Goal: Transaction & Acquisition: Purchase product/service

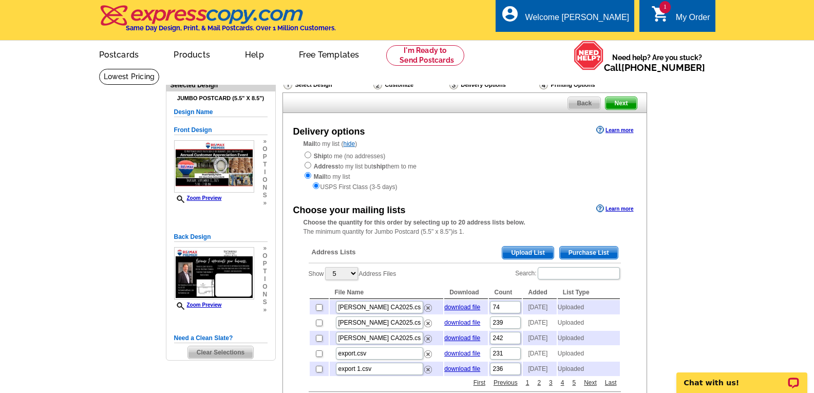
click at [531, 252] on span "Upload List" at bounding box center [527, 253] width 51 height 12
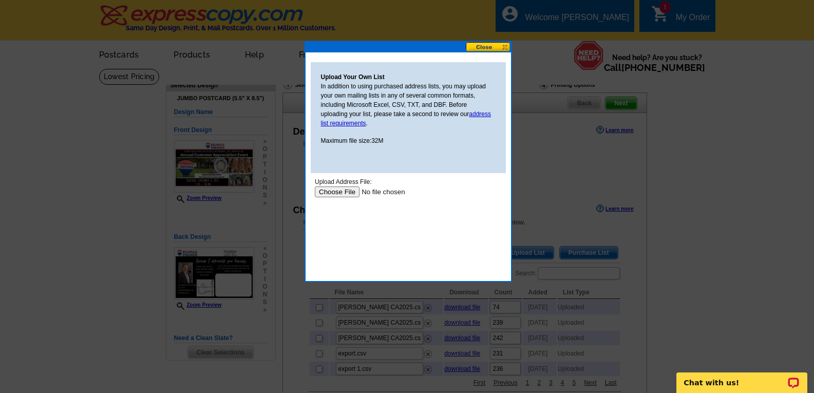
click at [338, 192] on input "file" at bounding box center [379, 191] width 130 height 11
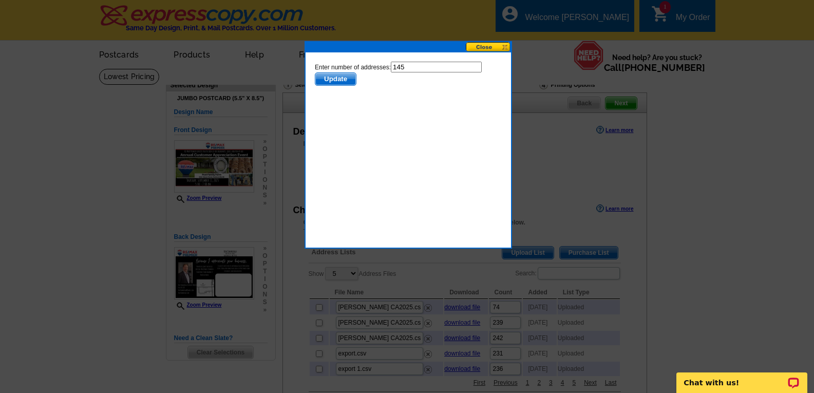
click at [338, 76] on span "Update" at bounding box center [335, 79] width 41 height 12
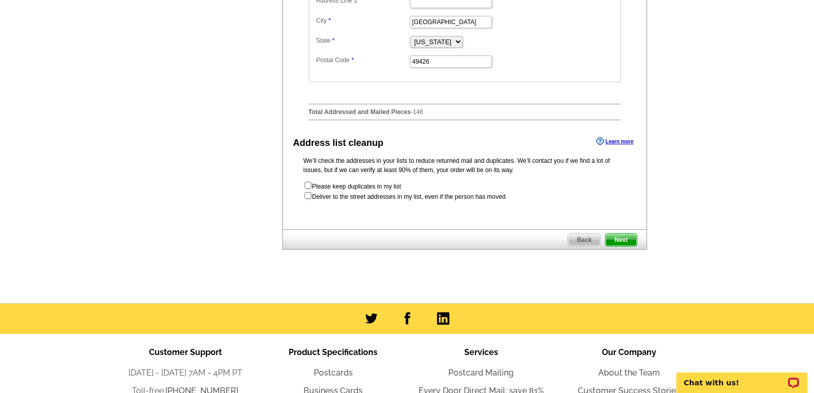
scroll to position [514, 0]
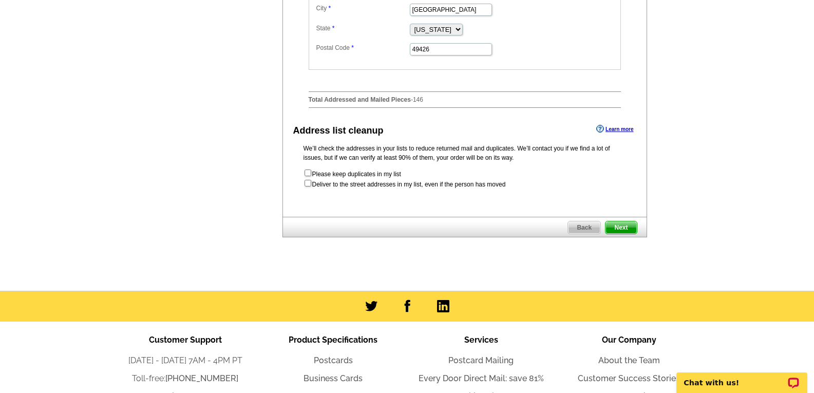
click at [622, 234] on span "Next" at bounding box center [621, 227] width 31 height 12
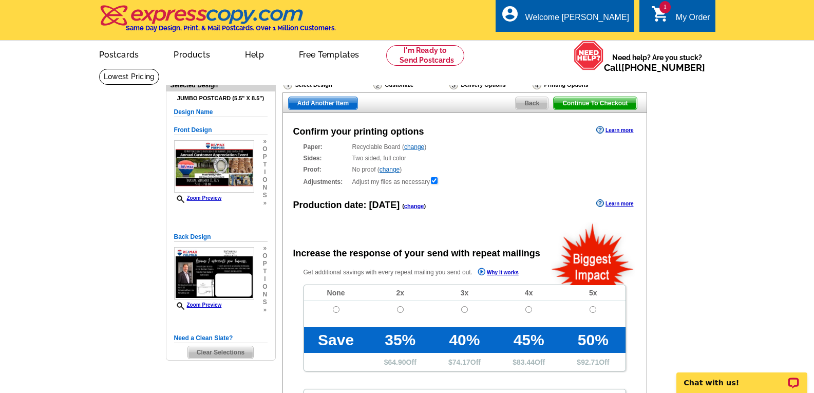
radio input "false"
click at [333, 312] on input "radio" at bounding box center [336, 309] width 7 height 7
radio input "true"
click at [405, 209] on link "change" at bounding box center [414, 206] width 20 height 6
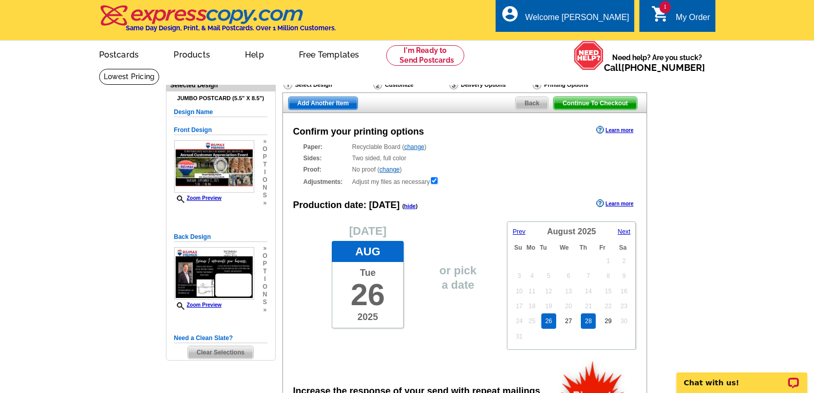
click at [593, 324] on link "28" at bounding box center [588, 320] width 15 height 15
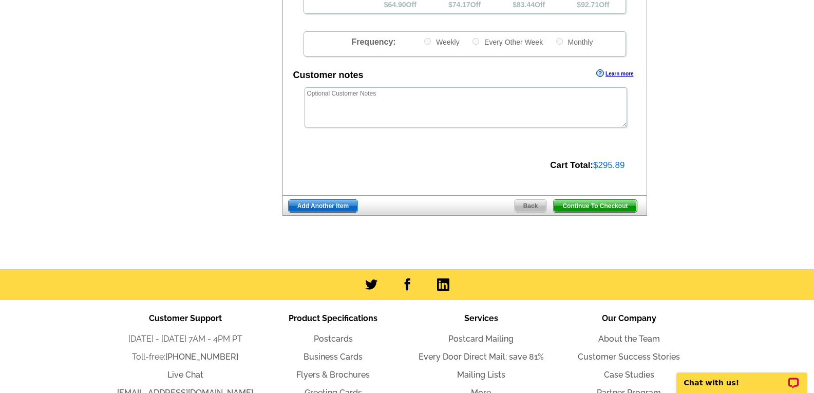
scroll to position [514, 0]
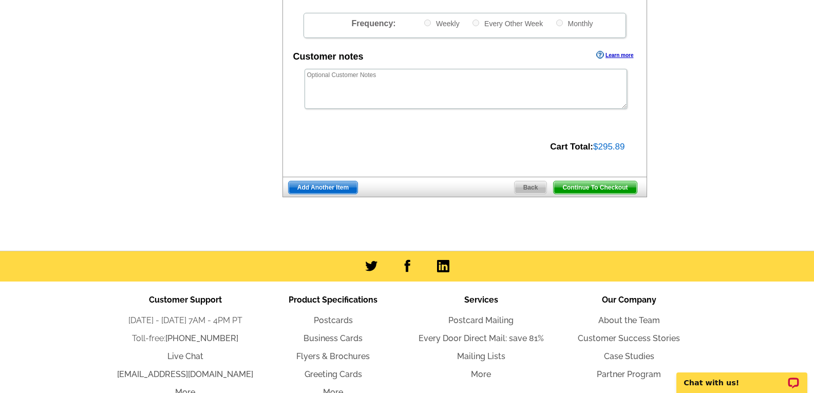
drag, startPoint x: 587, startPoint y: 184, endPoint x: 582, endPoint y: 186, distance: 5.5
click at [587, 185] on span "Continue To Checkout" at bounding box center [595, 187] width 83 height 12
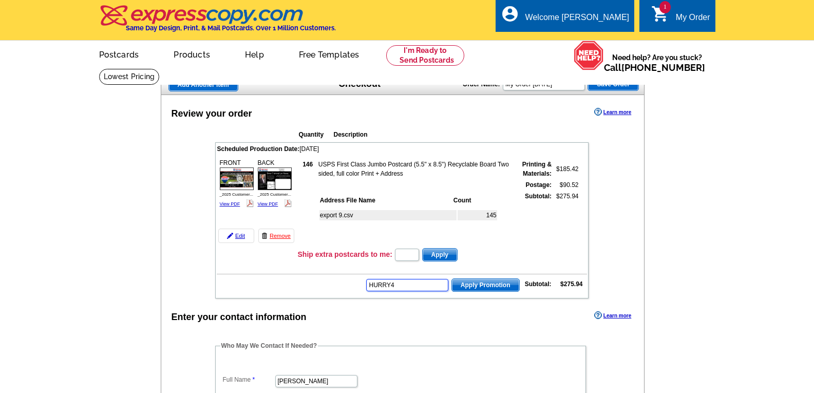
type input "HURRY40"
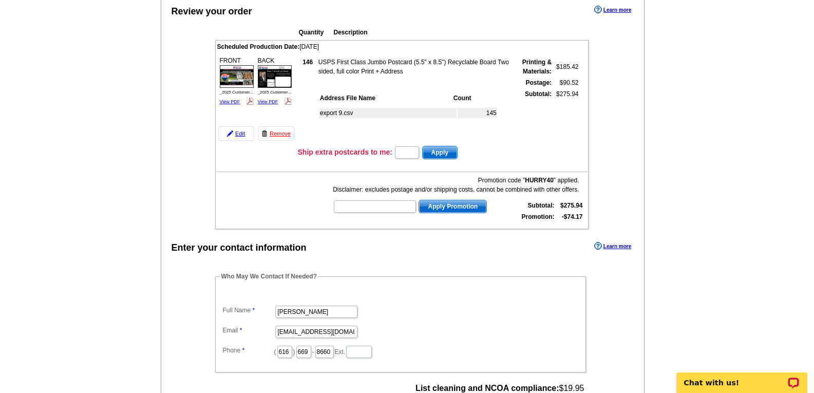
scroll to position [103, 0]
click at [394, 208] on input "text" at bounding box center [375, 206] width 82 height 12
type input "r4525"
click at [454, 205] on span "Apply Promotion" at bounding box center [452, 206] width 67 height 12
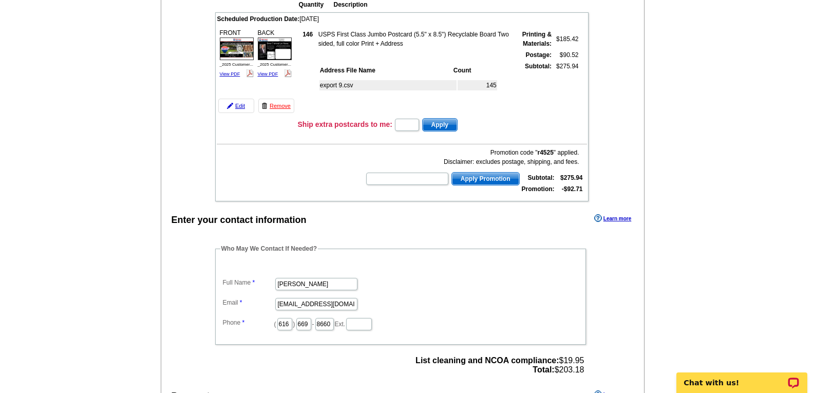
scroll to position [154, 0]
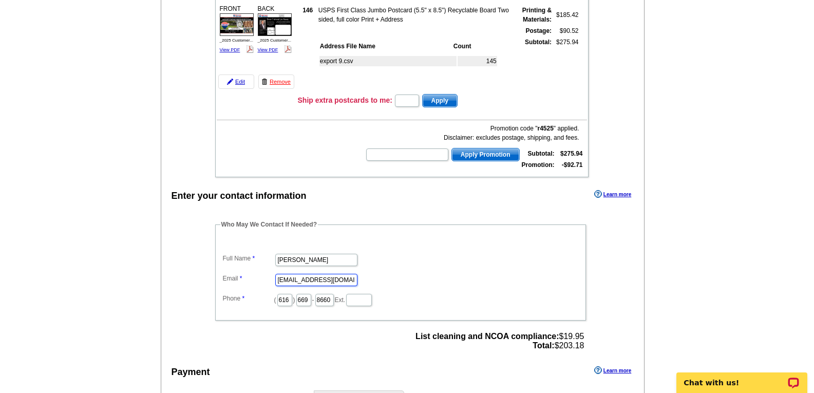
drag, startPoint x: 338, startPoint y: 284, endPoint x: 235, endPoint y: 273, distance: 102.8
click at [235, 273] on dd "yokris@hotmail.com" at bounding box center [400, 279] width 361 height 16
type input "kris@keegstrateam.com"
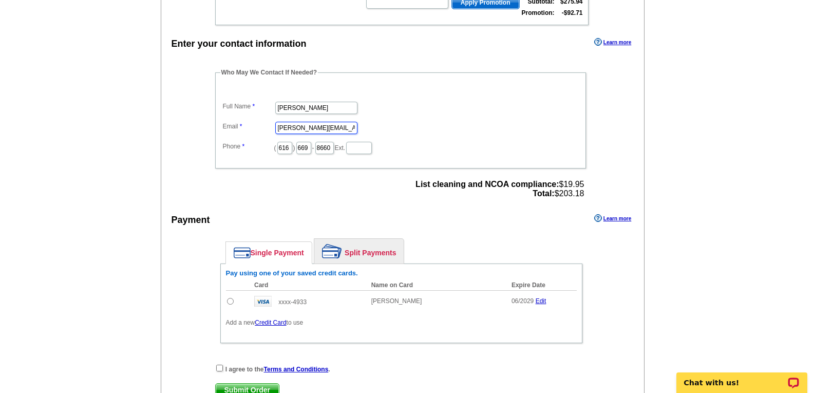
scroll to position [308, 0]
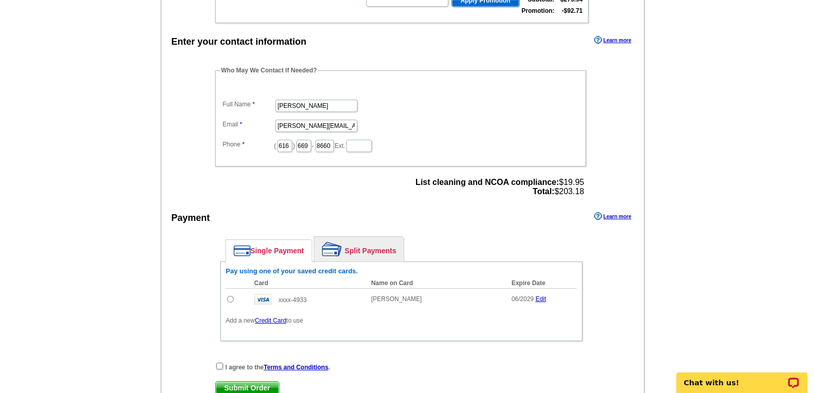
click at [231, 304] on td at bounding box center [238, 299] width 24 height 22
click at [221, 370] on div "I agree to the Terms and Conditions ." at bounding box center [401, 367] width 372 height 10
click at [230, 300] on input "radio" at bounding box center [230, 299] width 7 height 7
radio input "true"
click at [218, 368] on input "checkbox" at bounding box center [219, 366] width 7 height 7
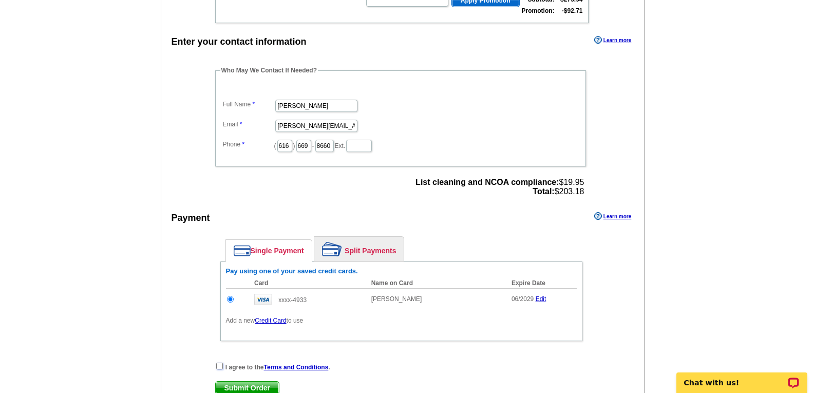
checkbox input "true"
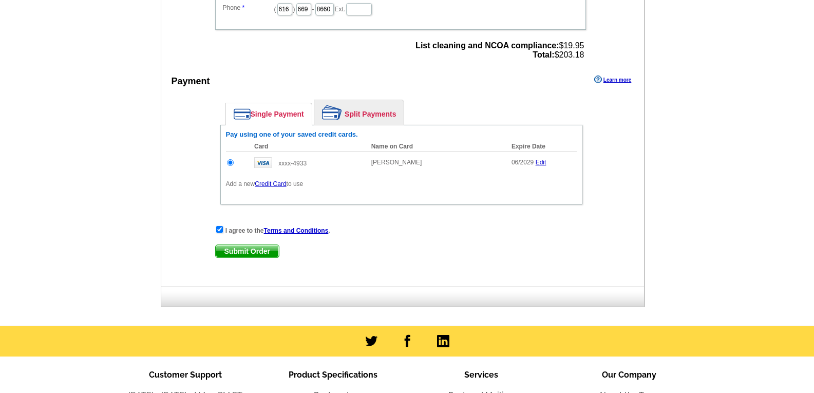
scroll to position [462, 0]
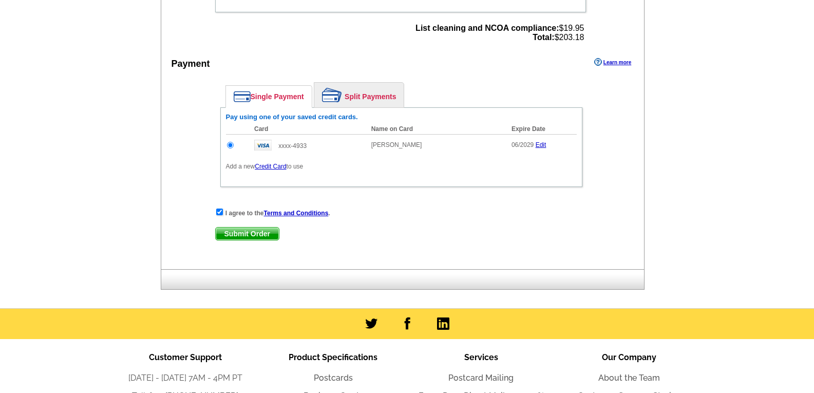
click at [244, 233] on span "Submit Order" at bounding box center [247, 234] width 63 height 12
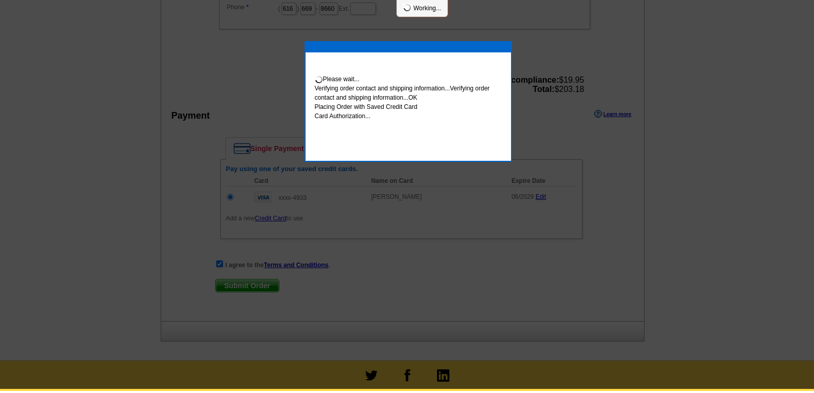
scroll to position [458, 0]
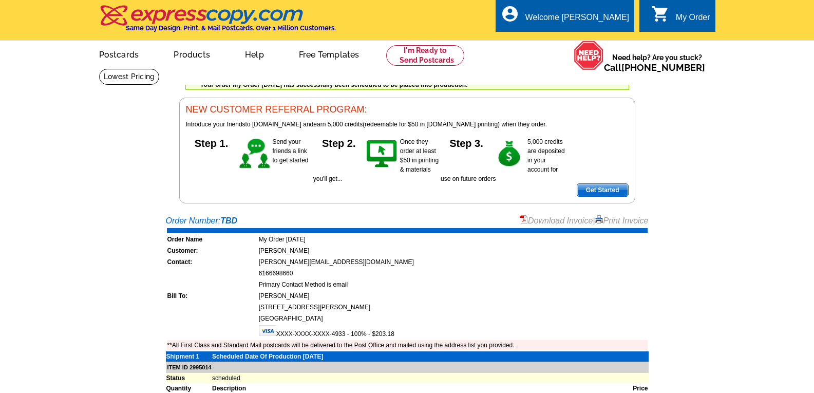
click at [601, 216] on div "Download Invoice | Print Invoice" at bounding box center [584, 221] width 129 height 12
click at [608, 221] on link "Print Invoice" at bounding box center [621, 220] width 53 height 9
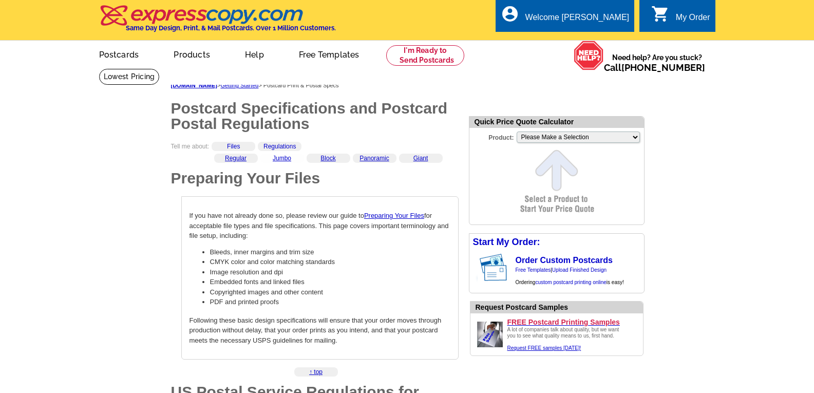
click at [282, 163] on div "Jumbo" at bounding box center [282, 158] width 44 height 9
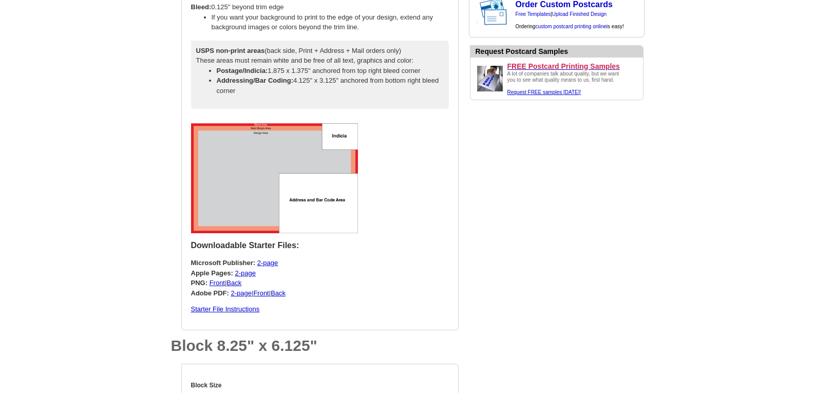
scroll to position [1182, 0]
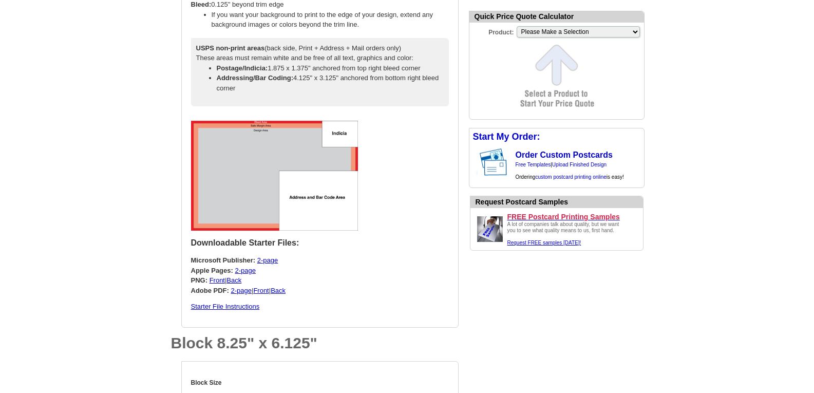
click at [753, 143] on main "[DOMAIN_NAME] > Getting Started > Postcard Print & Postal Specs Postcard Specif…" at bounding box center [407, 392] width 814 height 3011
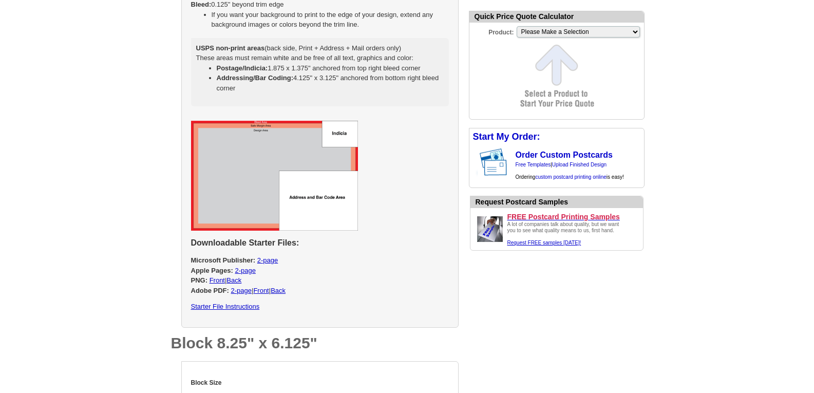
scroll to position [1130, 0]
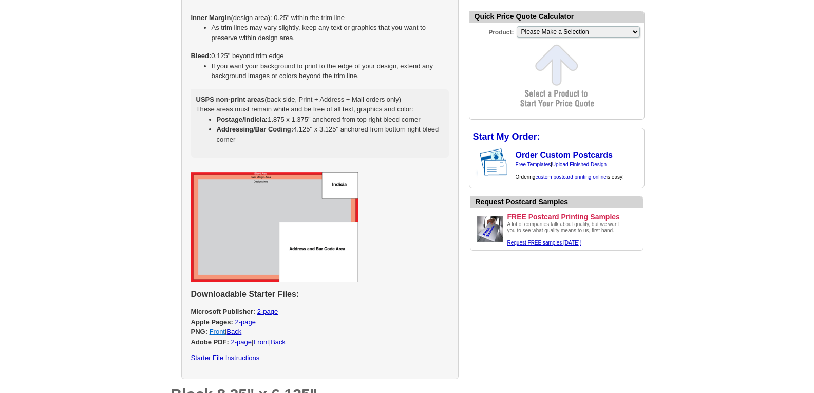
click at [218, 331] on link "Front" at bounding box center [217, 332] width 15 height 8
select select "2"
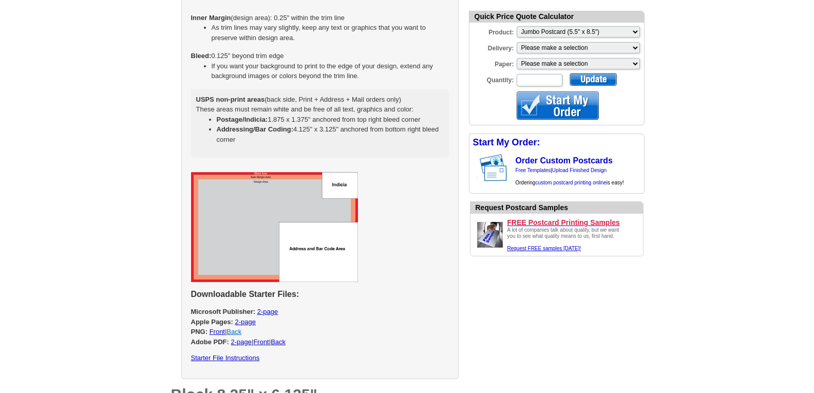
click at [235, 334] on link "Back" at bounding box center [234, 332] width 15 height 8
